Goal: Complete application form: Complete application form

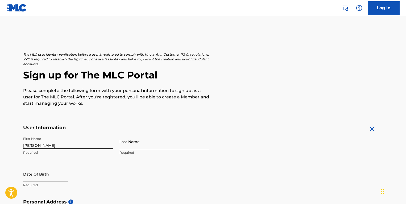
type input "[PERSON_NAME]"
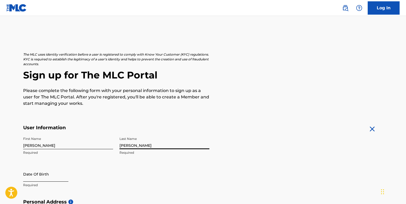
type input "[PERSON_NAME]"
select select "8"
select select "2025"
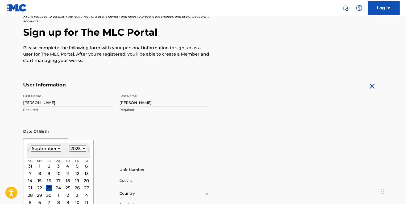
scroll to position [48, 0]
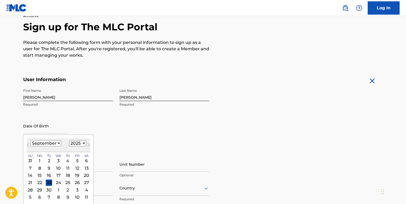
select select "3"
select select "1997"
click at [74, 181] on div "25" at bounding box center [77, 182] width 6 height 6
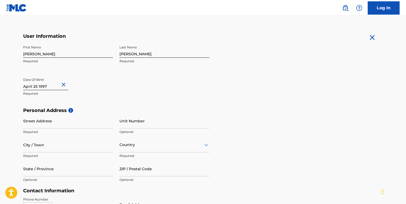
scroll to position [94, 0]
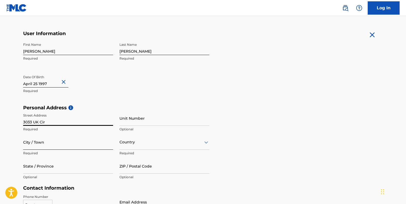
type input "3033 UK Cir"
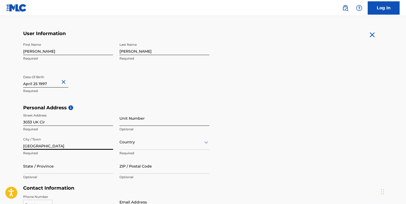
type input "[GEOGRAPHIC_DATA]"
type input "2804"
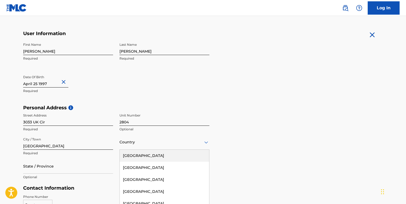
click at [132, 144] on div "[GEOGRAPHIC_DATA], 1 of 223. 223 results available. Use Up and Down to choose o…" at bounding box center [164, 142] width 90 height 15
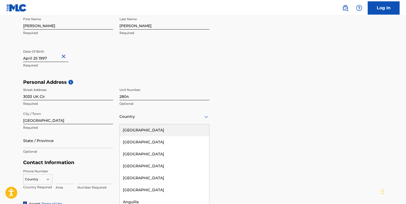
click at [131, 133] on div "[GEOGRAPHIC_DATA]" at bounding box center [164, 130] width 89 height 12
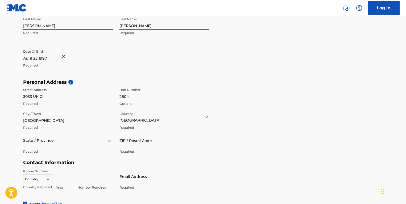
scroll to position [144, 0]
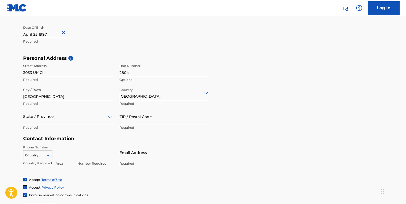
click at [43, 124] on div "State / Province" at bounding box center [68, 116] width 90 height 15
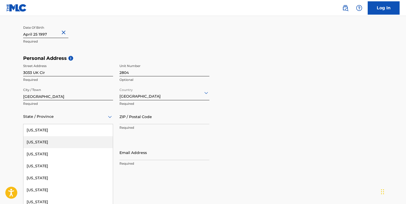
type input "f"
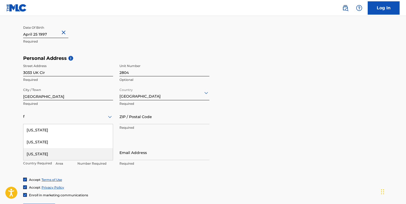
click at [40, 157] on div "[US_STATE]" at bounding box center [67, 154] width 89 height 12
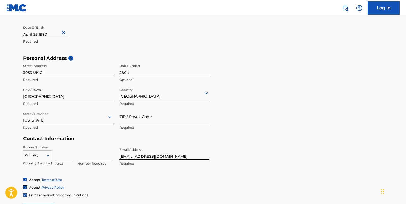
type input "[EMAIL_ADDRESS][DOMAIN_NAME]"
click at [61, 156] on input at bounding box center [65, 152] width 19 height 15
type input "4"
type input "912"
type input "5928581"
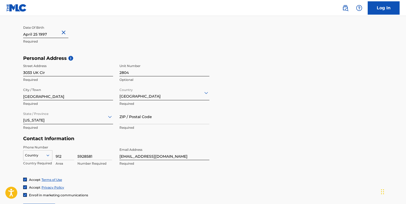
click at [98, 173] on div "Phone Number Country Country Required 912 Area 5928581 Number Required Email Ad…" at bounding box center [116, 161] width 186 height 32
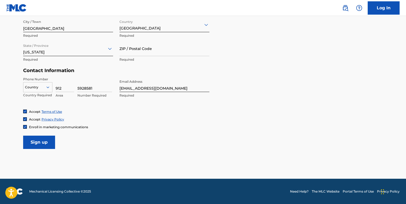
scroll to position [211, 0]
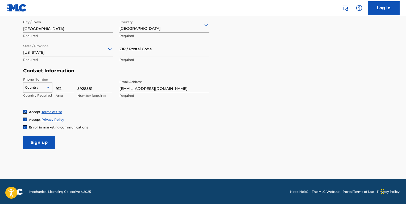
click at [27, 128] on div "Enroll in marketing communications" at bounding box center [55, 127] width 65 height 5
click at [24, 126] on img at bounding box center [24, 127] width 3 height 3
click at [45, 138] on input "Sign up" at bounding box center [39, 142] width 32 height 13
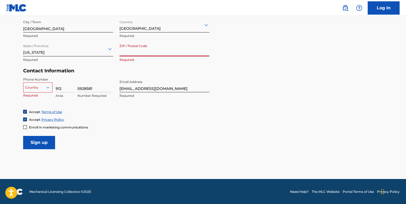
click at [35, 88] on div at bounding box center [37, 88] width 29 height 6
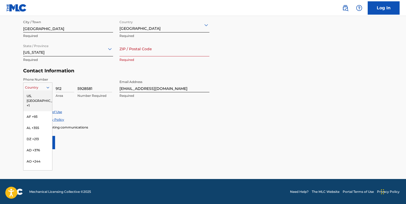
click at [35, 94] on div "US, [GEOGRAPHIC_DATA] +1" at bounding box center [37, 100] width 29 height 21
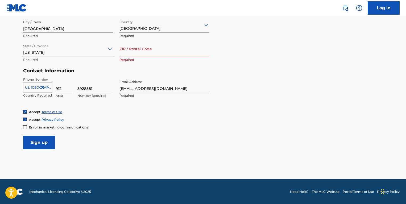
click at [123, 50] on input "ZIP / Postal Code" at bounding box center [164, 48] width 90 height 15
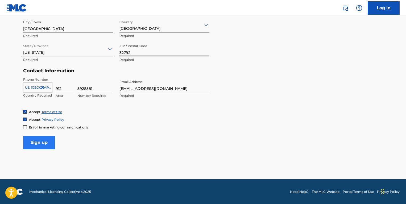
type input "32792"
click at [38, 144] on input "Sign up" at bounding box center [39, 142] width 32 height 13
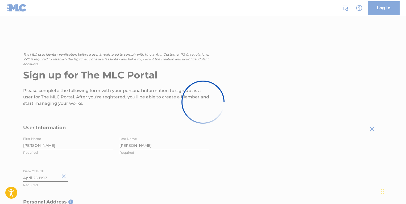
scroll to position [0, 0]
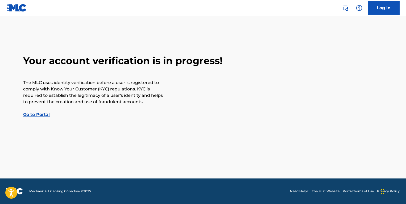
click at [38, 115] on link "Go to Portal" at bounding box center [36, 114] width 27 height 5
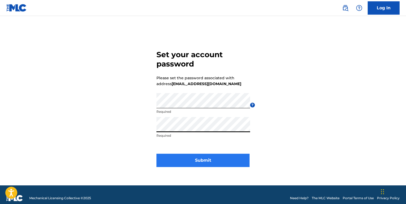
click at [197, 159] on button "Submit" at bounding box center [202, 160] width 93 height 13
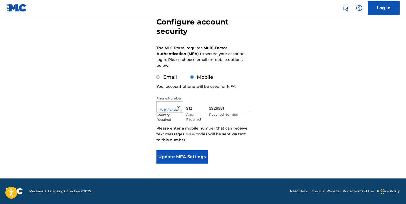
scroll to position [52, 0]
click at [177, 156] on button "Update MFA Settings" at bounding box center [181, 156] width 51 height 13
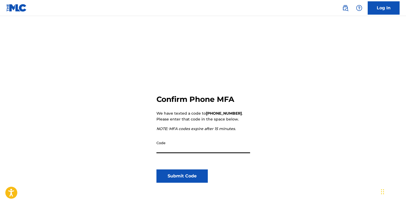
click at [165, 151] on input "Code" at bounding box center [203, 145] width 94 height 15
type input "067441"
click at [185, 174] on button "Submit Code" at bounding box center [181, 175] width 51 height 13
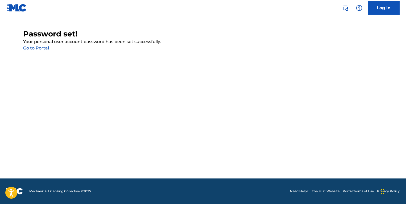
click at [40, 47] on link "Go to Portal" at bounding box center [36, 47] width 26 height 5
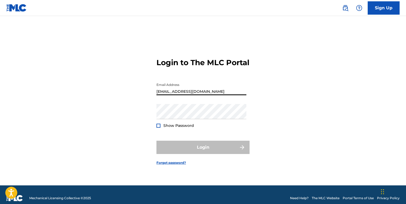
type input "[EMAIL_ADDRESS][DOMAIN_NAME]"
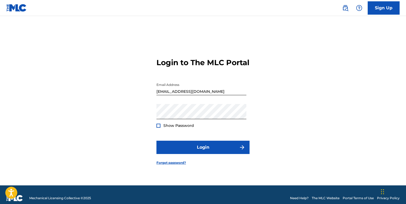
click at [214, 143] on form "Login to The MLC Portal Email Address gwadomgmt@gmail.com Password Show Passwor…" at bounding box center [202, 107] width 93 height 156
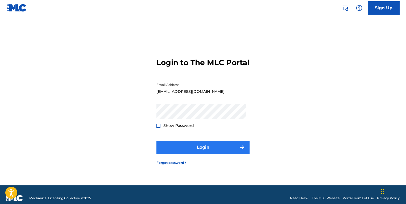
click at [207, 148] on button "Login" at bounding box center [202, 147] width 93 height 13
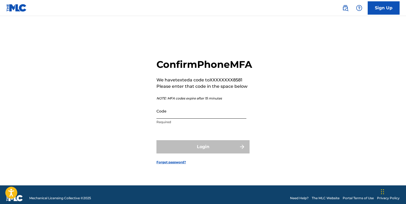
click at [166, 118] on input "Code" at bounding box center [201, 110] width 90 height 15
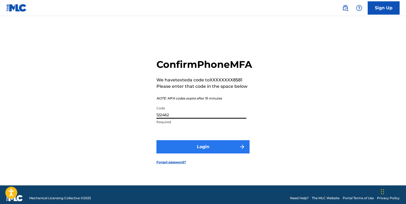
type input "122462"
click at [189, 150] on button "Login" at bounding box center [202, 146] width 93 height 13
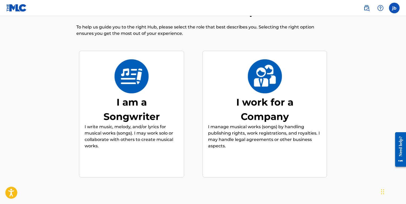
click at [130, 85] on img at bounding box center [131, 76] width 35 height 34
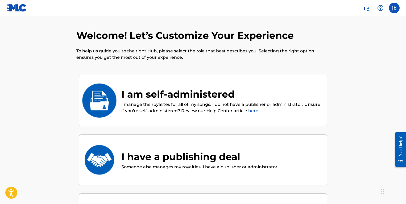
click at [114, 104] on img at bounding box center [99, 101] width 35 height 34
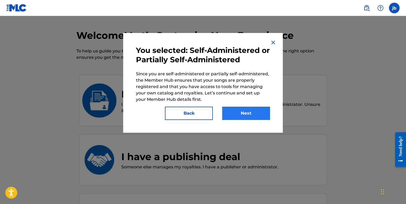
click at [241, 110] on button "Next" at bounding box center [246, 113] width 48 height 13
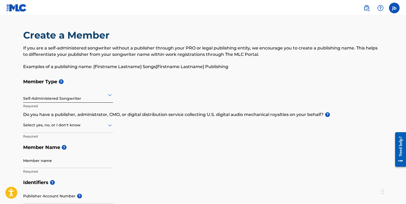
click at [74, 98] on div "Self-Administered Songwriter" at bounding box center [68, 94] width 90 height 13
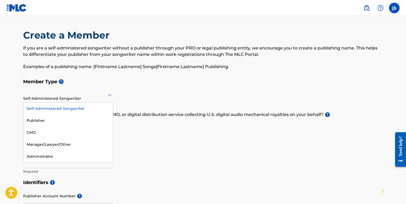
click at [160, 78] on h5 "Member Type ?" at bounding box center [203, 81] width 360 height 11
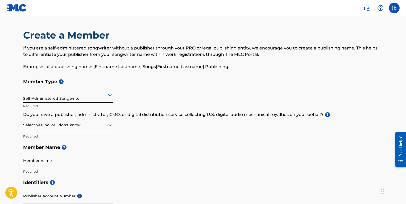
click at [52, 124] on div at bounding box center [68, 125] width 90 height 7
click at [45, 138] on div "Yes" at bounding box center [67, 139] width 89 height 12
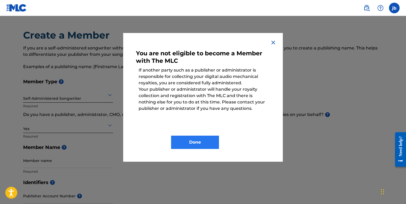
click at [188, 140] on button "Done" at bounding box center [195, 142] width 48 height 13
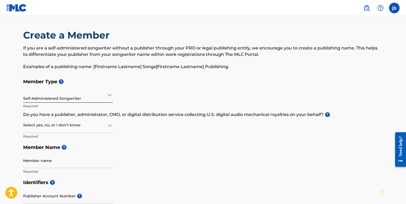
click at [68, 124] on div at bounding box center [68, 125] width 90 height 7
click at [38, 140] on div "Yes" at bounding box center [67, 139] width 89 height 12
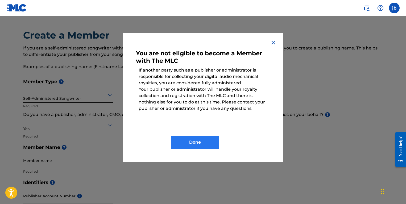
click at [188, 139] on button "Done" at bounding box center [195, 142] width 48 height 13
